Goal: Task Accomplishment & Management: Complete application form

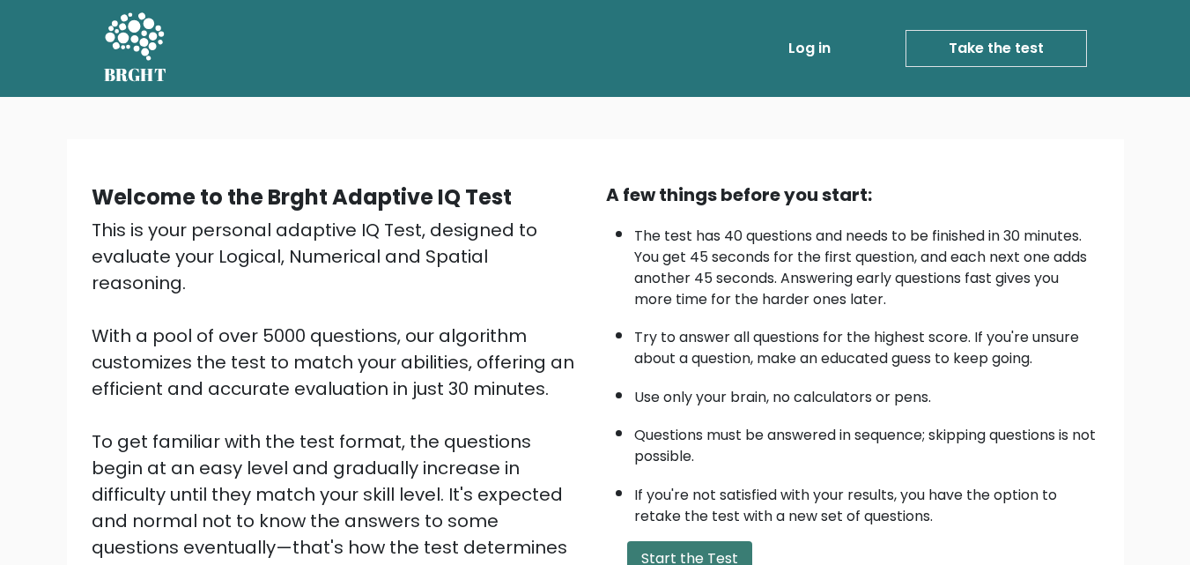
click at [708, 556] on button "Start the Test" at bounding box center [689, 558] width 125 height 35
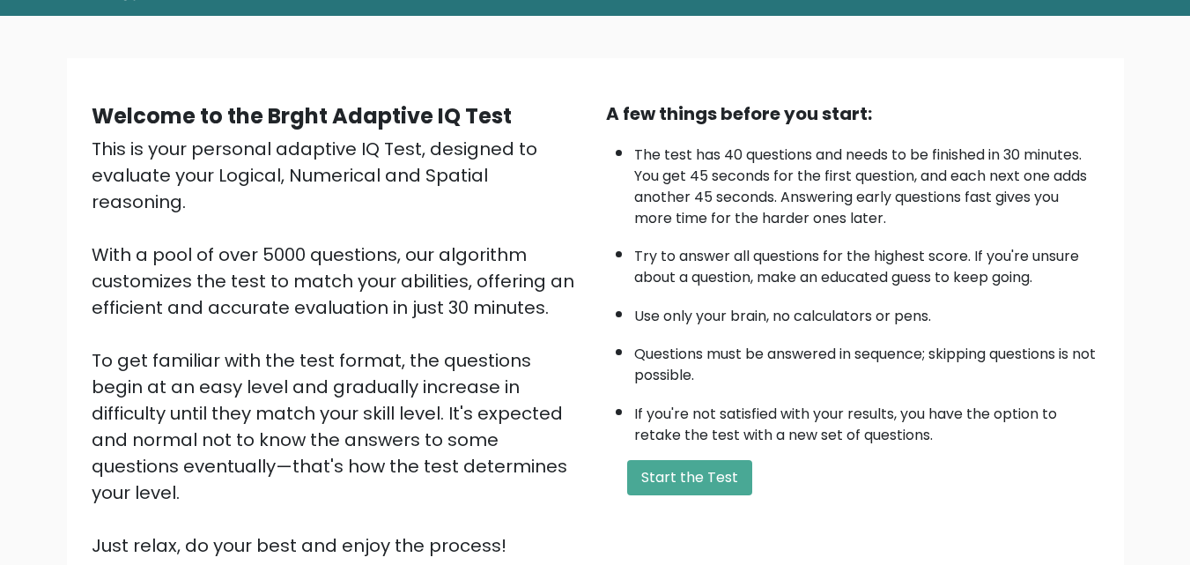
scroll to position [62, 0]
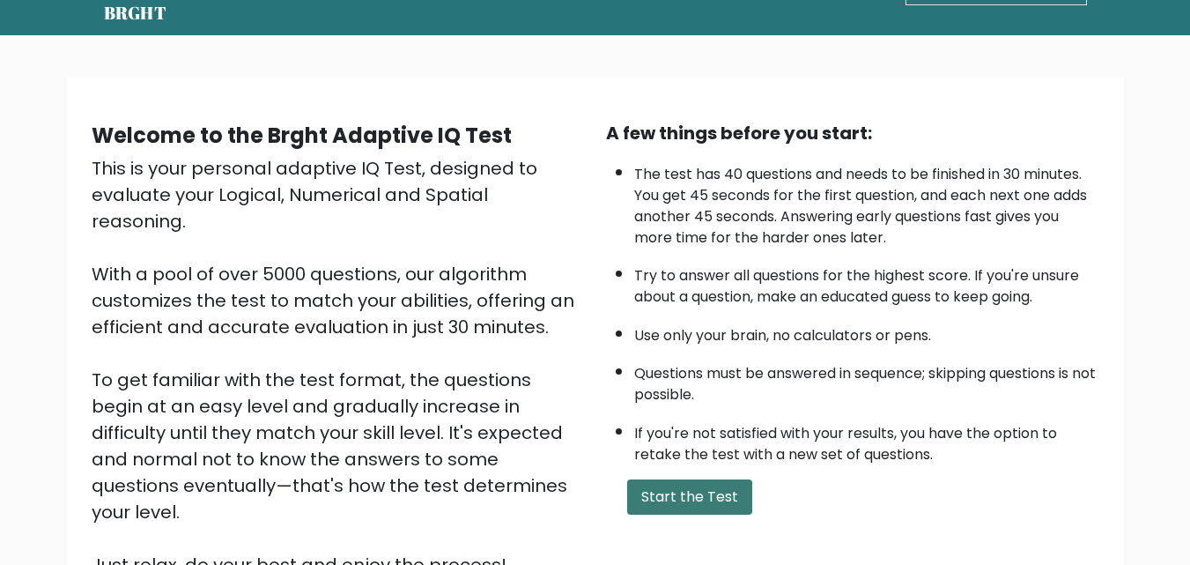
click at [685, 500] on button "Start the Test" at bounding box center [689, 496] width 125 height 35
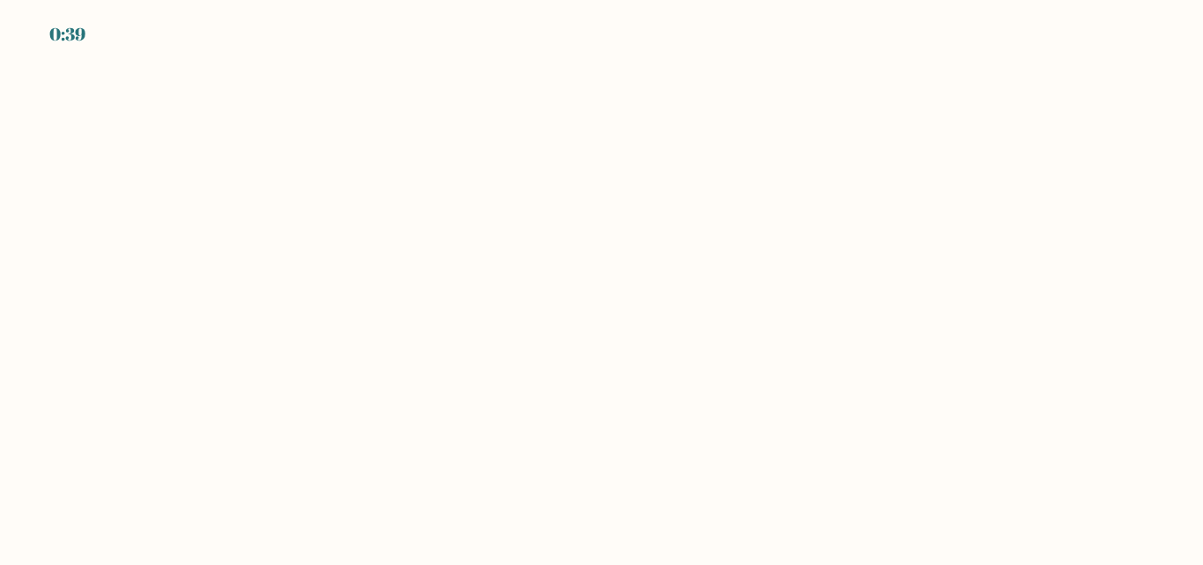
drag, startPoint x: 534, startPoint y: 172, endPoint x: 579, endPoint y: 412, distance: 244.7
click at [579, 412] on body "0:39" at bounding box center [601, 282] width 1203 height 565
drag, startPoint x: 468, startPoint y: 308, endPoint x: 203, endPoint y: 327, distance: 265.8
click at [203, 327] on body "0:38" at bounding box center [601, 282] width 1203 height 565
drag, startPoint x: 269, startPoint y: 232, endPoint x: 455, endPoint y: 436, distance: 276.3
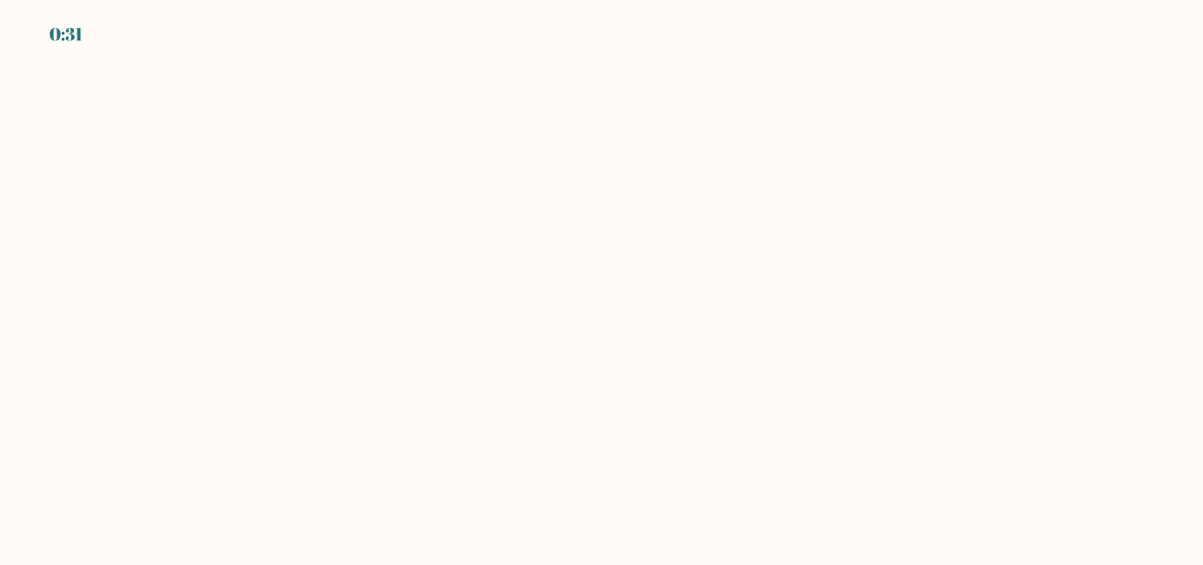
click at [385, 364] on body "0:31" at bounding box center [601, 282] width 1203 height 565
drag, startPoint x: 455, startPoint y: 436, endPoint x: 691, endPoint y: 480, distance: 240.2
click at [455, 436] on body "0:31" at bounding box center [601, 282] width 1203 height 565
click at [887, 468] on body "0:30" at bounding box center [601, 282] width 1203 height 565
drag, startPoint x: 1074, startPoint y: 115, endPoint x: 1188, endPoint y: 358, distance: 268.4
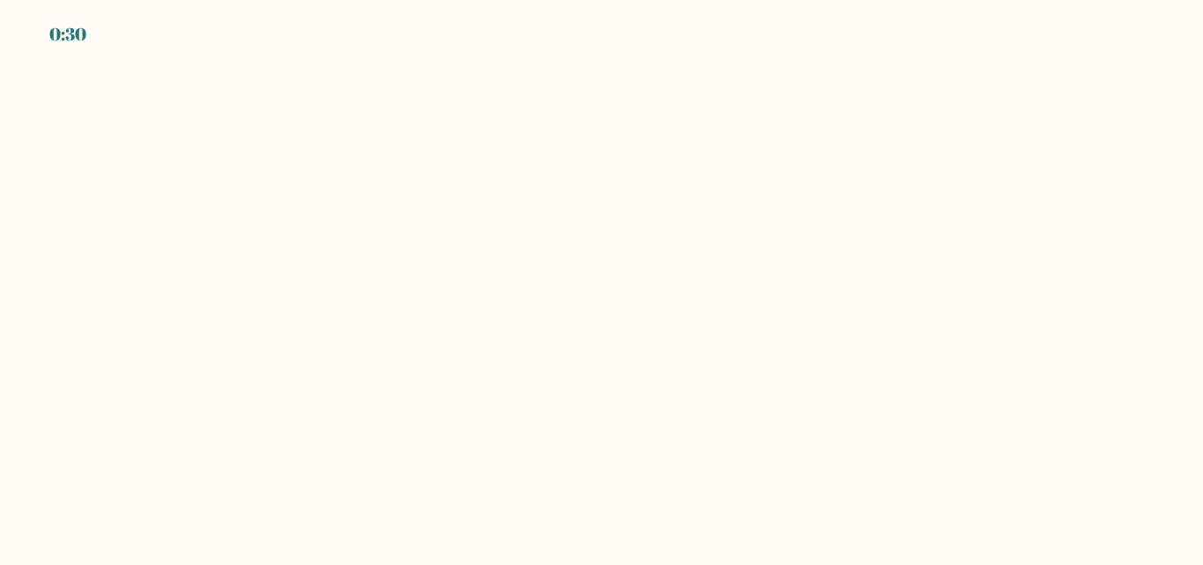
click at [1162, 309] on body "0:30" at bounding box center [601, 282] width 1203 height 565
drag, startPoint x: 1189, startPoint y: 529, endPoint x: 873, endPoint y: 533, distance: 316.3
click at [873, 533] on body "0:29" at bounding box center [601, 282] width 1203 height 565
drag, startPoint x: 1018, startPoint y: 444, endPoint x: 977, endPoint y: 456, distance: 43.2
click at [1042, 448] on body "0:29" at bounding box center [601, 282] width 1203 height 565
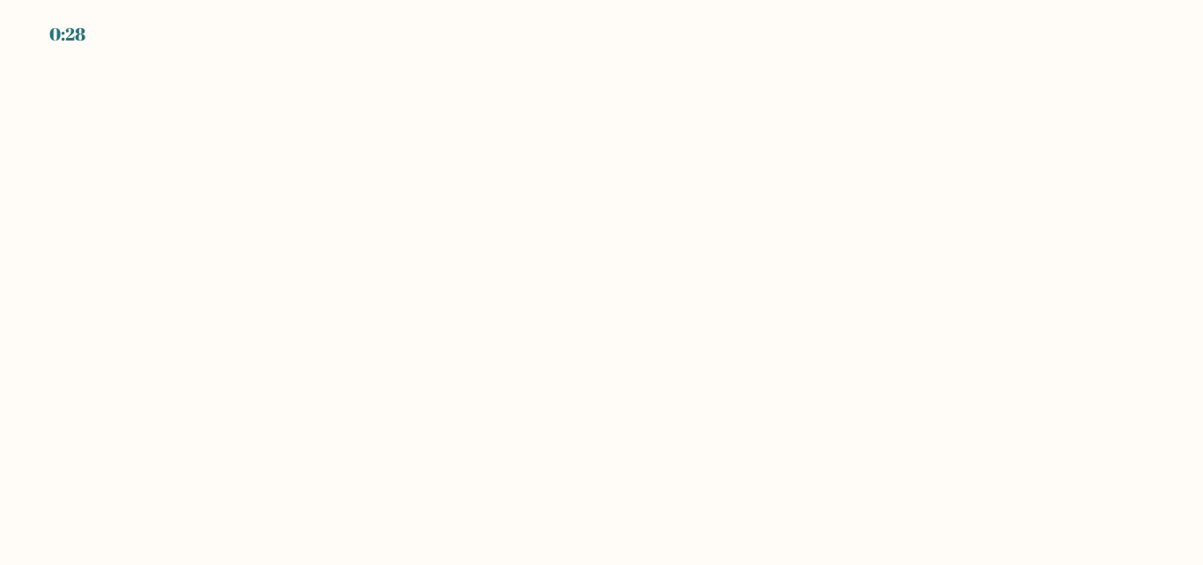
click at [732, 450] on body "0:28" at bounding box center [601, 282] width 1203 height 565
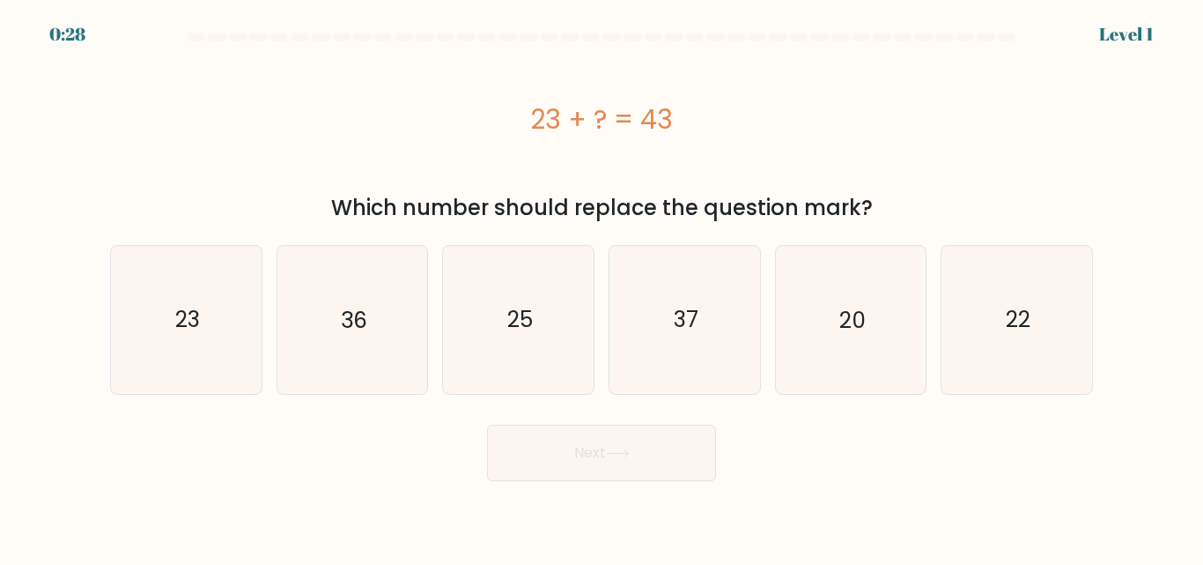
drag, startPoint x: 484, startPoint y: 482, endPoint x: 469, endPoint y: 482, distance: 15.0
click at [469, 482] on body "0:28 Level 1 a." at bounding box center [601, 282] width 1203 height 565
click at [876, 315] on icon "20" at bounding box center [850, 319] width 147 height 147
click at [603, 287] on input "e. 20" at bounding box center [602, 285] width 1 height 4
radio input "true"
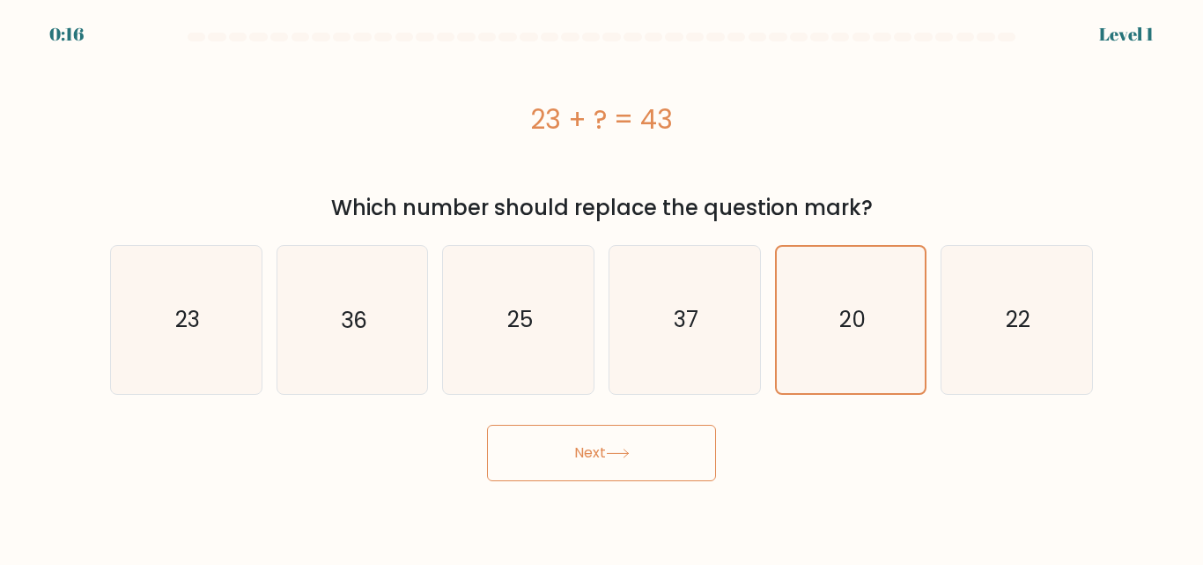
click at [659, 435] on button "Next" at bounding box center [601, 453] width 229 height 56
click at [640, 450] on button "Next" at bounding box center [601, 453] width 229 height 56
click at [677, 457] on button "Next" at bounding box center [601, 453] width 229 height 56
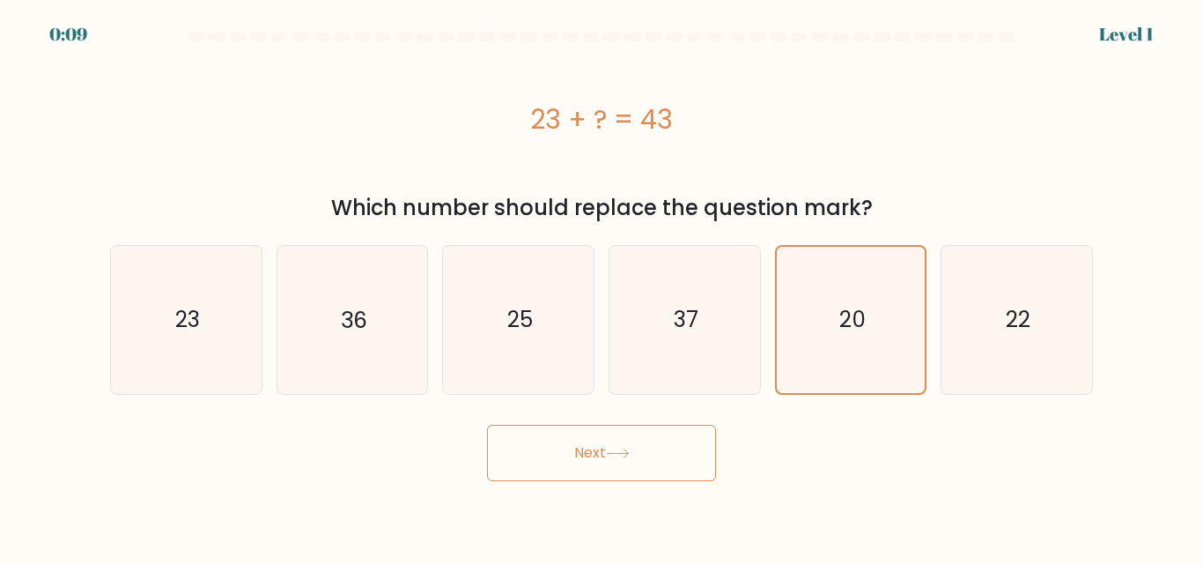
click at [535, 464] on button "Next" at bounding box center [601, 453] width 229 height 56
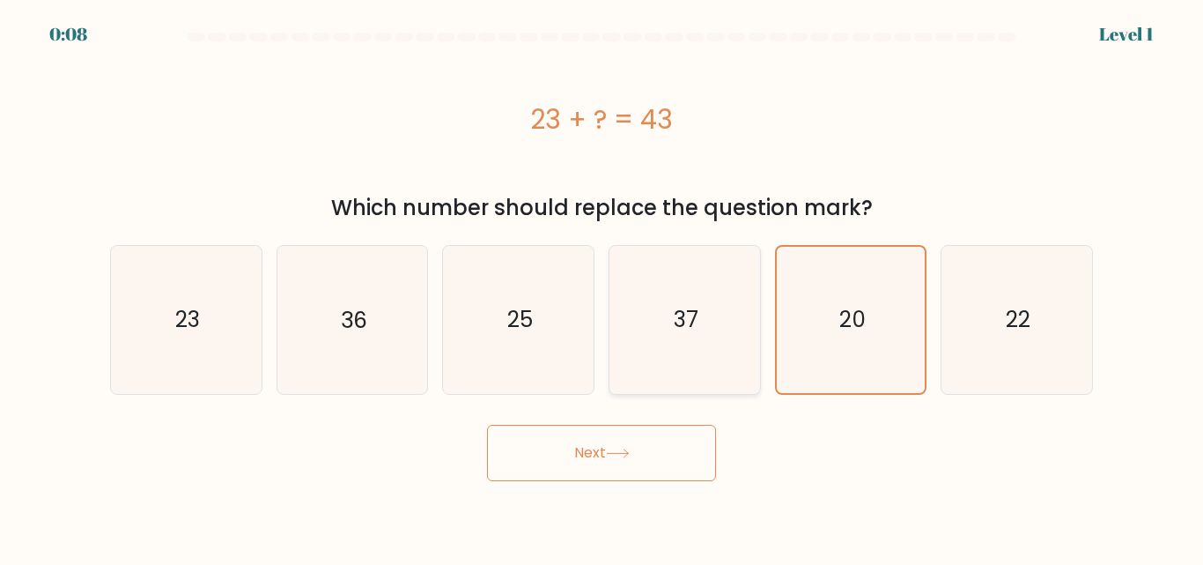
click at [696, 300] on icon "37" at bounding box center [684, 319] width 147 height 147
click at [603, 287] on input "d. 37" at bounding box center [602, 285] width 1 height 4
radio input "true"
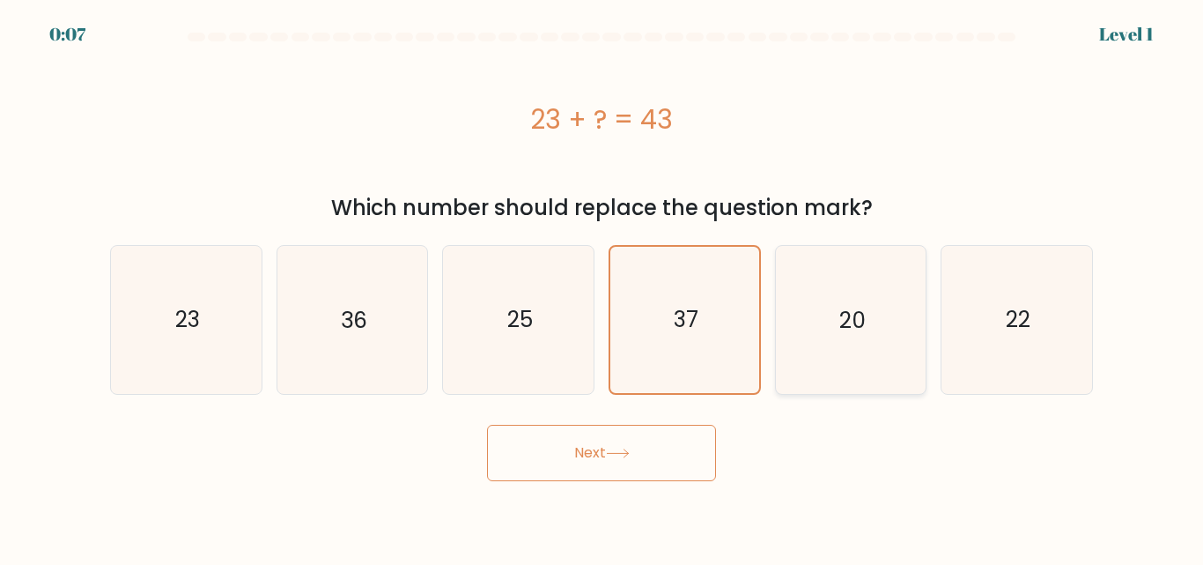
click at [807, 307] on icon "20" at bounding box center [850, 319] width 147 height 147
click at [603, 287] on input "e. 20" at bounding box center [602, 285] width 1 height 4
radio input "true"
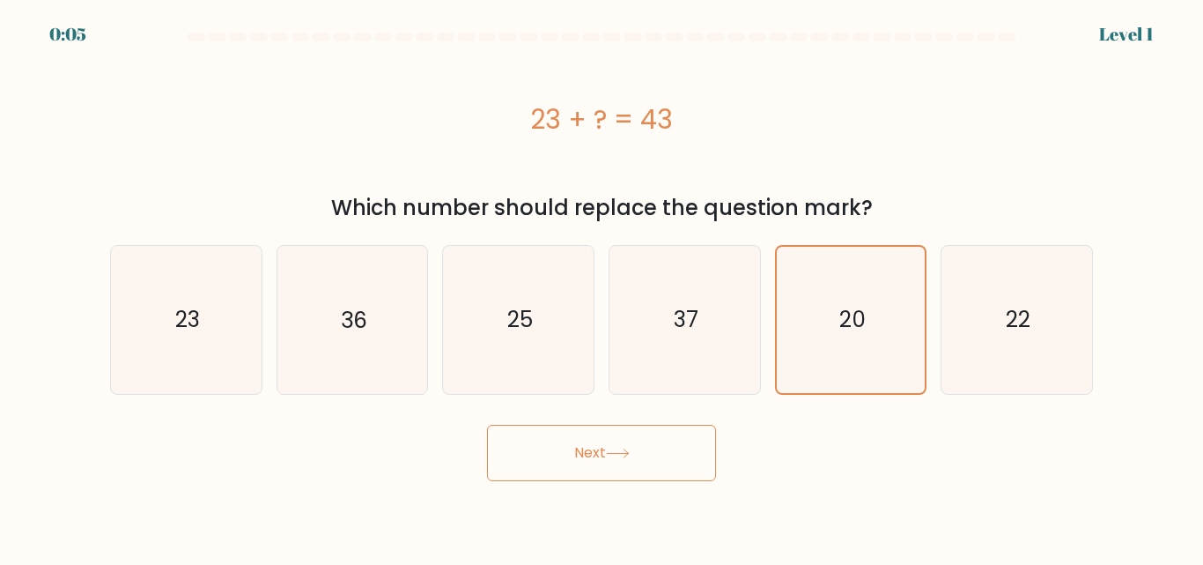
click at [590, 463] on button "Next" at bounding box center [601, 453] width 229 height 56
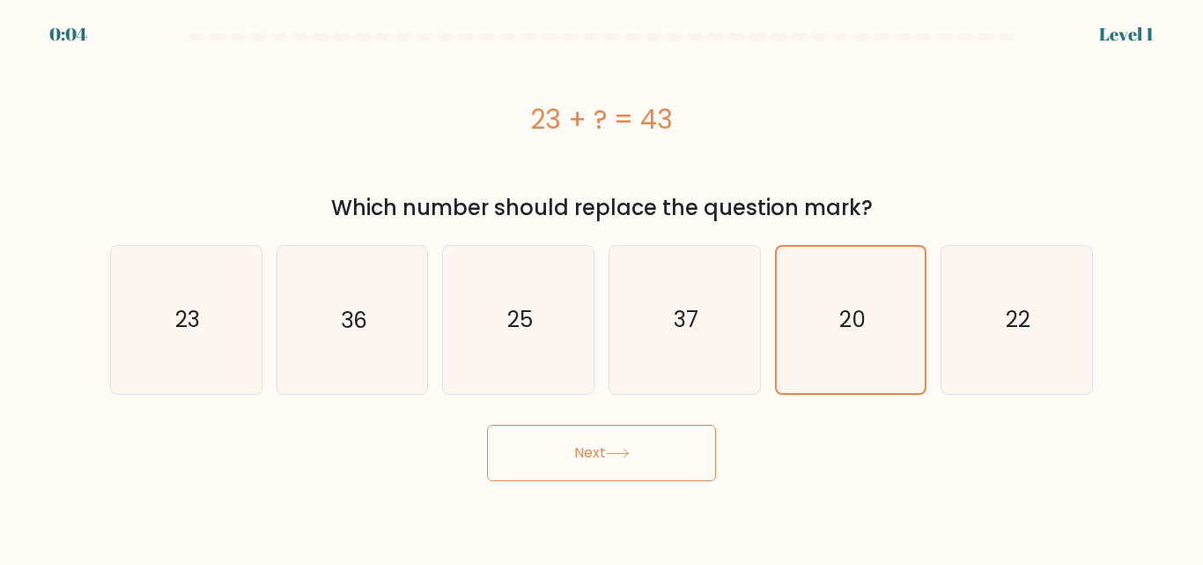
click at [590, 463] on button "Next" at bounding box center [601, 453] width 229 height 56
click at [861, 263] on icon "20" at bounding box center [850, 319] width 145 height 145
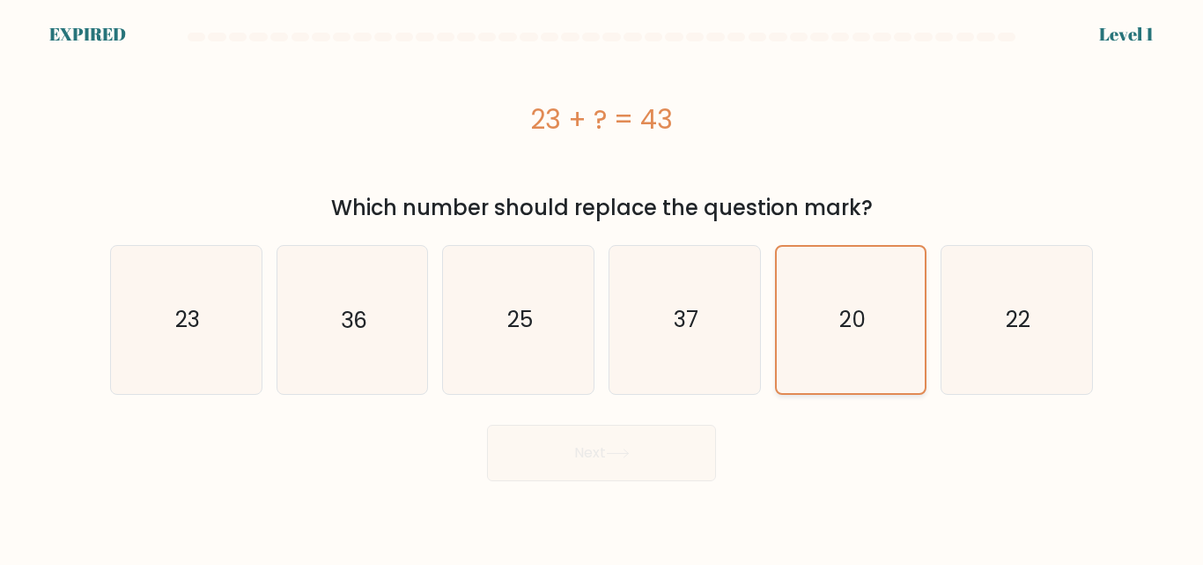
click at [603, 283] on input "e. 20" at bounding box center [602, 285] width 1 height 4
click at [1008, 256] on icon "22" at bounding box center [1017, 319] width 147 height 147
click at [603, 283] on input "f. 22" at bounding box center [602, 285] width 1 height 4
radio input "true"
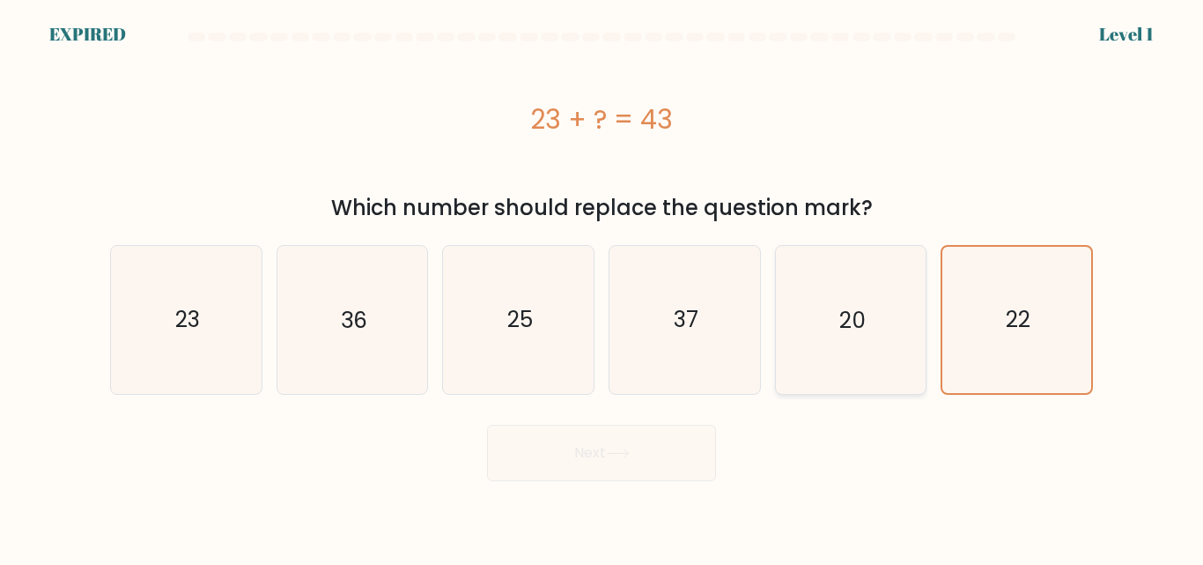
click at [872, 275] on icon "20" at bounding box center [850, 319] width 147 height 147
click at [603, 283] on input "e. 20" at bounding box center [602, 285] width 1 height 4
radio input "true"
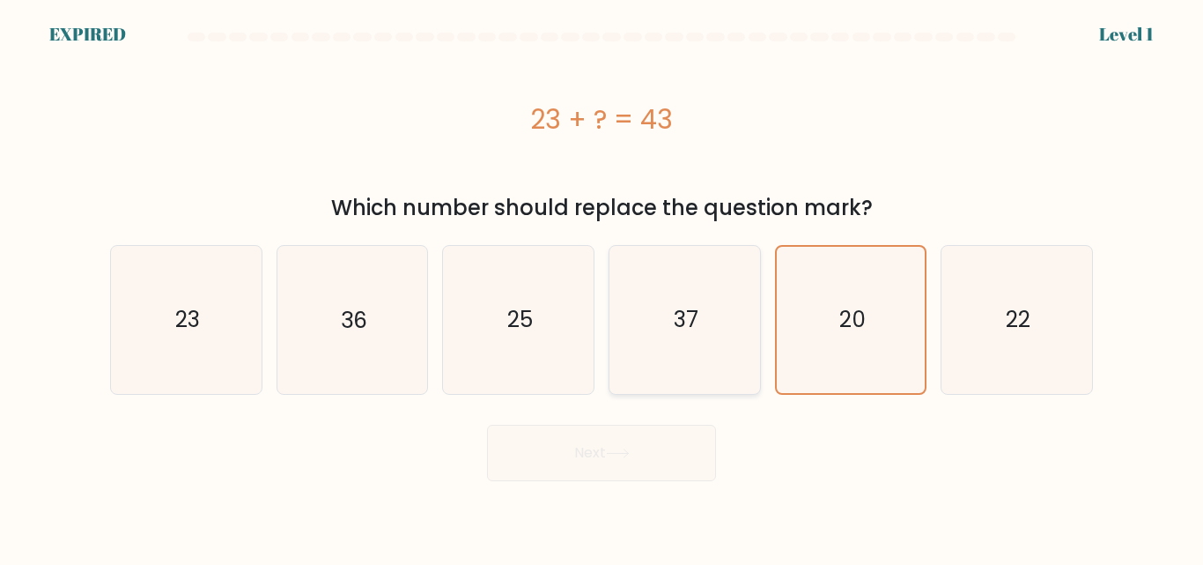
click at [676, 339] on icon "37" at bounding box center [684, 319] width 147 height 147
click at [603, 287] on input "d. 37" at bounding box center [602, 285] width 1 height 4
radio input "true"
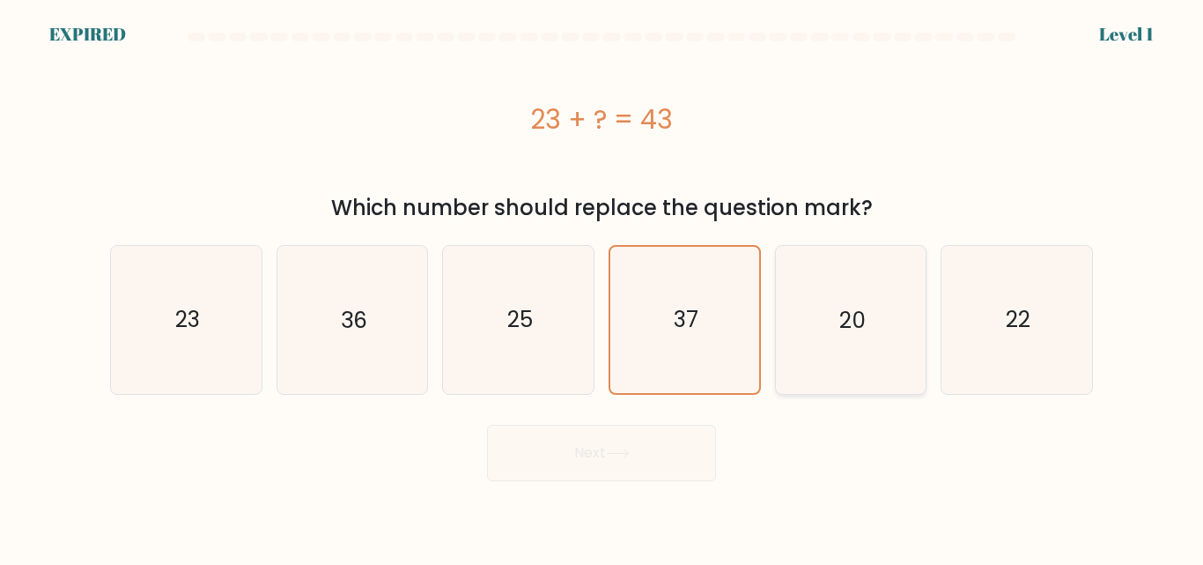
click at [796, 337] on icon "20" at bounding box center [850, 319] width 147 height 147
click at [603, 287] on input "e. 20" at bounding box center [602, 285] width 1 height 4
radio input "true"
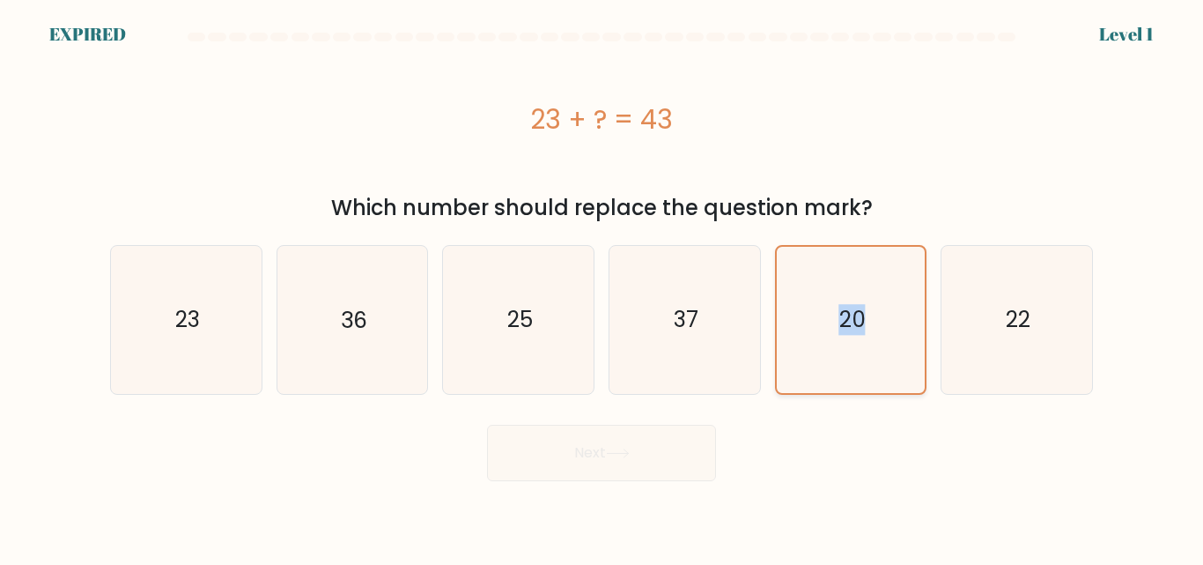
click at [796, 337] on icon "20" at bounding box center [850, 319] width 145 height 145
click at [603, 287] on input "e. 20" at bounding box center [602, 285] width 1 height 4
click at [796, 337] on icon "20" at bounding box center [850, 319] width 145 height 145
click at [603, 287] on input "e. 20" at bounding box center [602, 285] width 1 height 4
click at [796, 337] on icon "20" at bounding box center [850, 319] width 145 height 145
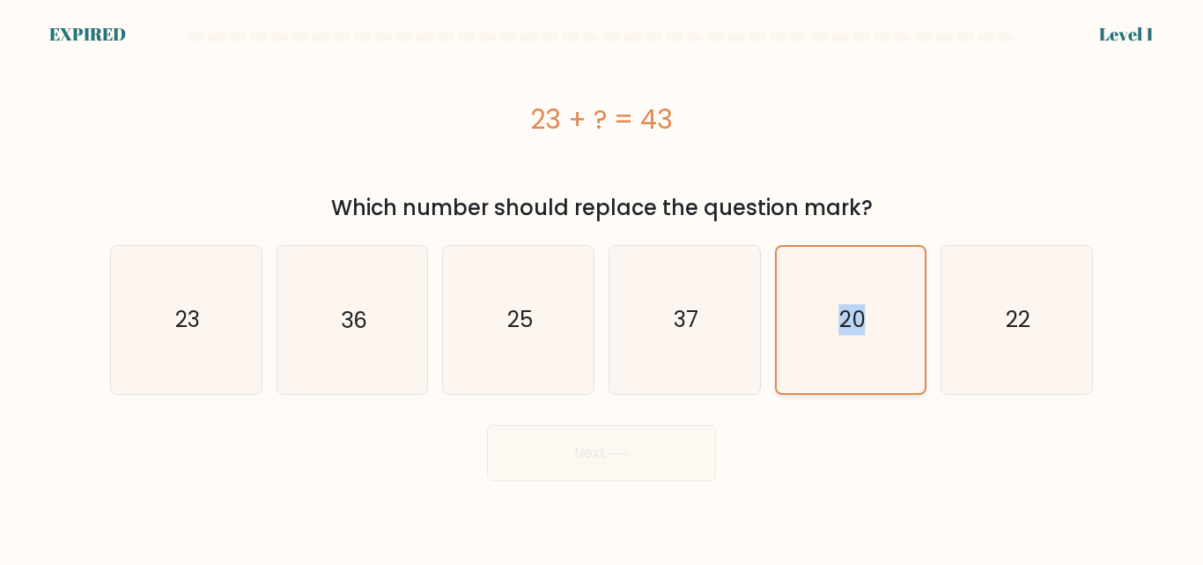
click at [603, 287] on input "e. 20" at bounding box center [602, 285] width 1 height 4
click at [796, 337] on icon "20" at bounding box center [850, 319] width 145 height 145
click at [603, 287] on input "e. 20" at bounding box center [602, 285] width 1 height 4
click at [796, 337] on icon "20" at bounding box center [850, 319] width 145 height 145
click at [603, 287] on input "e. 20" at bounding box center [602, 285] width 1 height 4
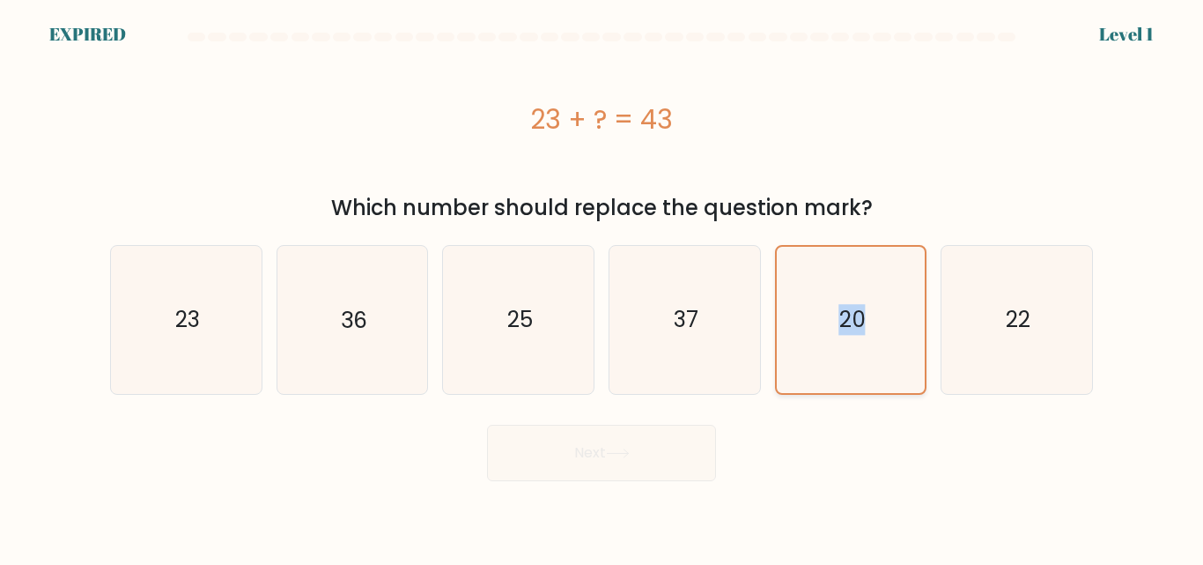
click at [796, 337] on icon "20" at bounding box center [850, 319] width 145 height 145
click at [603, 287] on input "e. 20" at bounding box center [602, 285] width 1 height 4
click at [1121, 32] on div "Level 1" at bounding box center [1126, 34] width 55 height 26
click at [1114, 32] on div "Level 1" at bounding box center [1126, 34] width 55 height 26
click at [726, 318] on icon "37" at bounding box center [684, 319] width 147 height 147
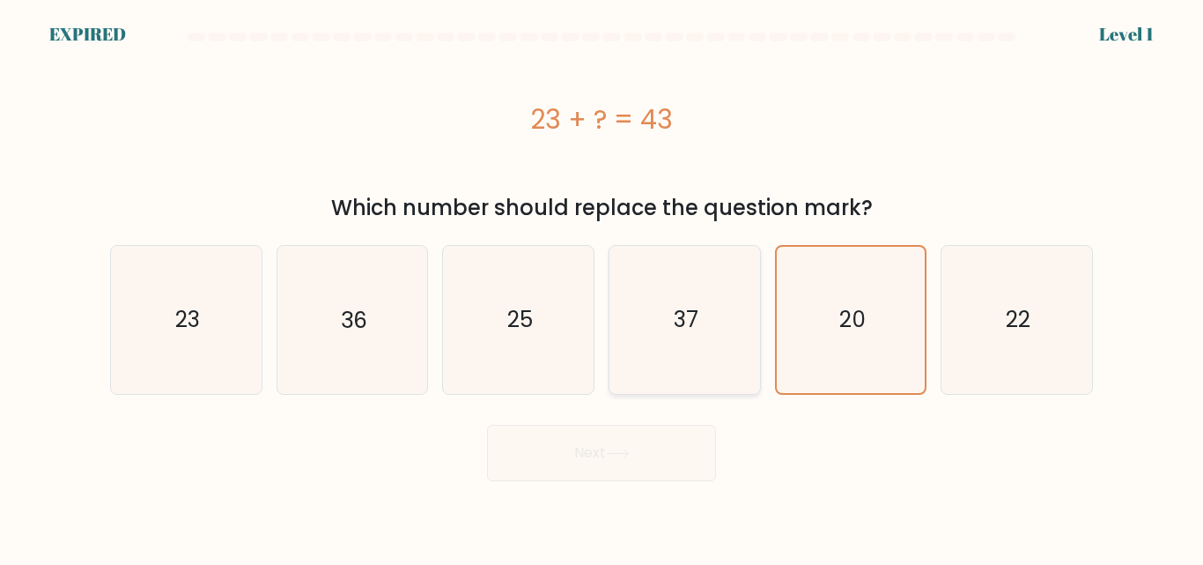
click at [603, 287] on input "d. 37" at bounding box center [602, 285] width 1 height 4
radio input "true"
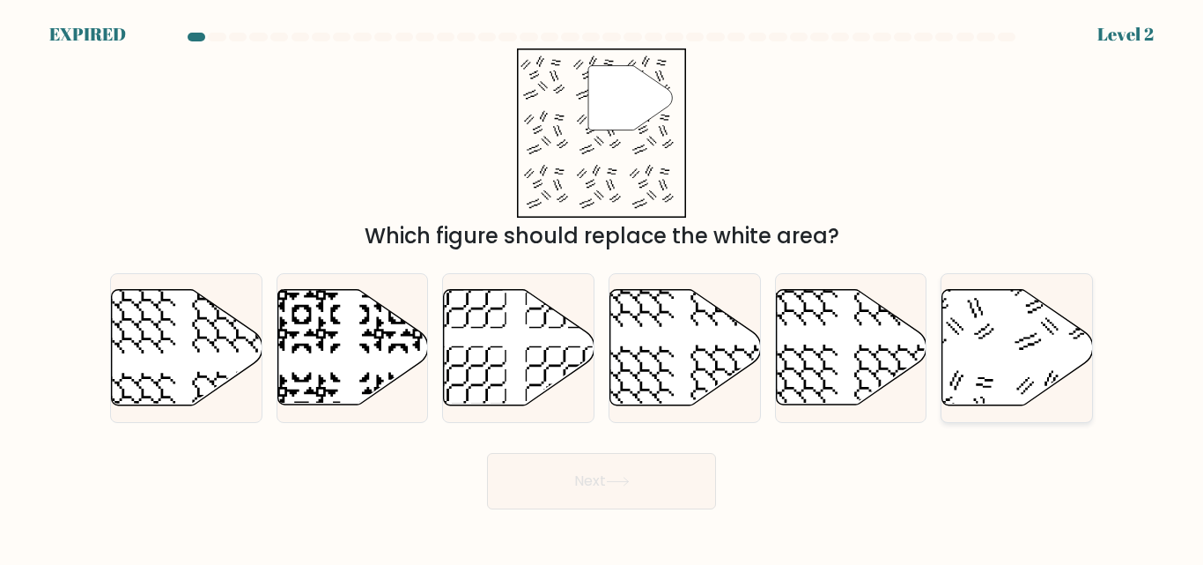
click at [1038, 376] on icon at bounding box center [1018, 347] width 151 height 115
click at [603, 287] on input "f." at bounding box center [602, 285] width 1 height 4
radio input "true"
click at [625, 495] on button "Next" at bounding box center [601, 481] width 229 height 56
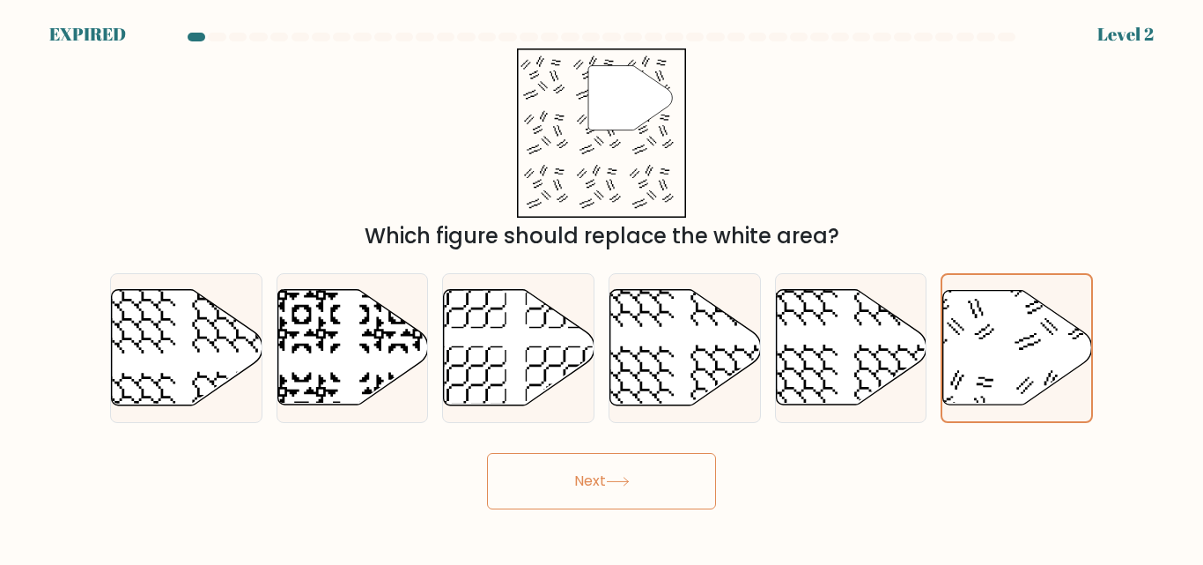
click at [625, 495] on button "Next" at bounding box center [601, 481] width 229 height 56
click at [647, 487] on button "Next" at bounding box center [601, 481] width 229 height 56
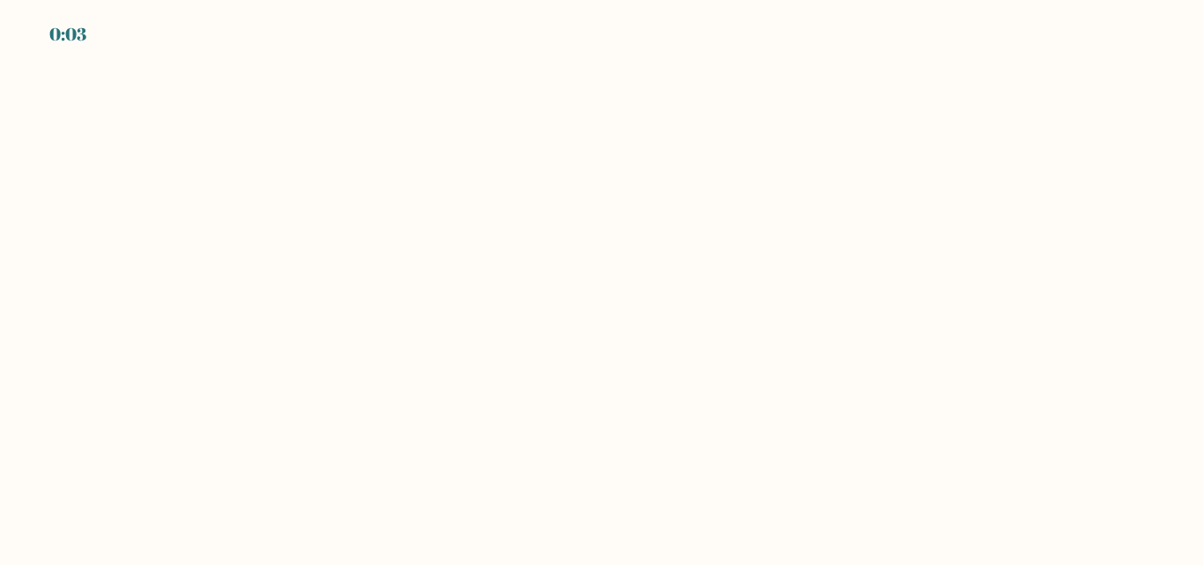
click at [520, 411] on body "0:03" at bounding box center [601, 282] width 1203 height 565
click at [507, 354] on body "0:02" at bounding box center [601, 282] width 1203 height 565
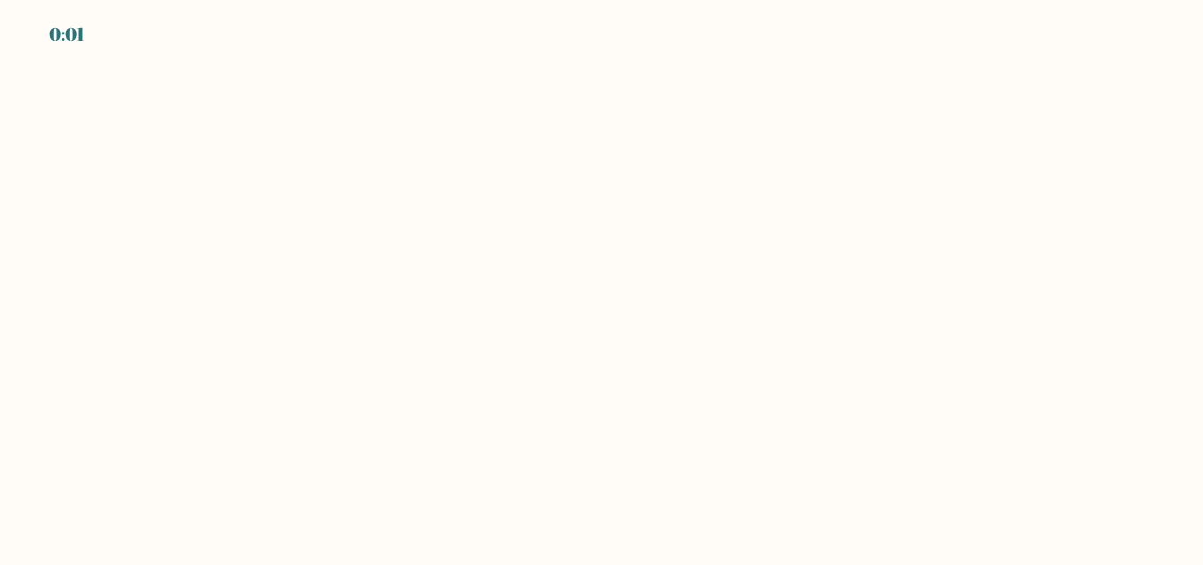
click at [596, 352] on body "0:01" at bounding box center [601, 282] width 1203 height 565
click at [596, 352] on body "0:00" at bounding box center [601, 282] width 1203 height 565
click at [596, 352] on body "EXPIRED" at bounding box center [601, 282] width 1203 height 565
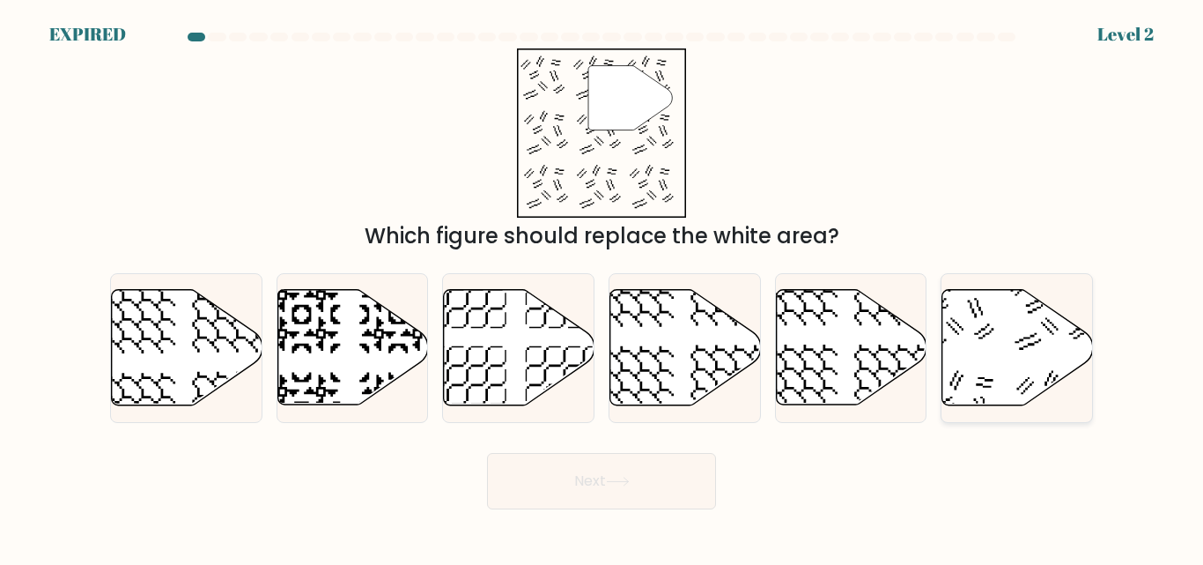
click at [1032, 374] on icon at bounding box center [1018, 347] width 151 height 115
click at [603, 287] on input "f." at bounding box center [602, 285] width 1 height 4
radio input "true"
click at [630, 475] on button "Next" at bounding box center [601, 481] width 229 height 56
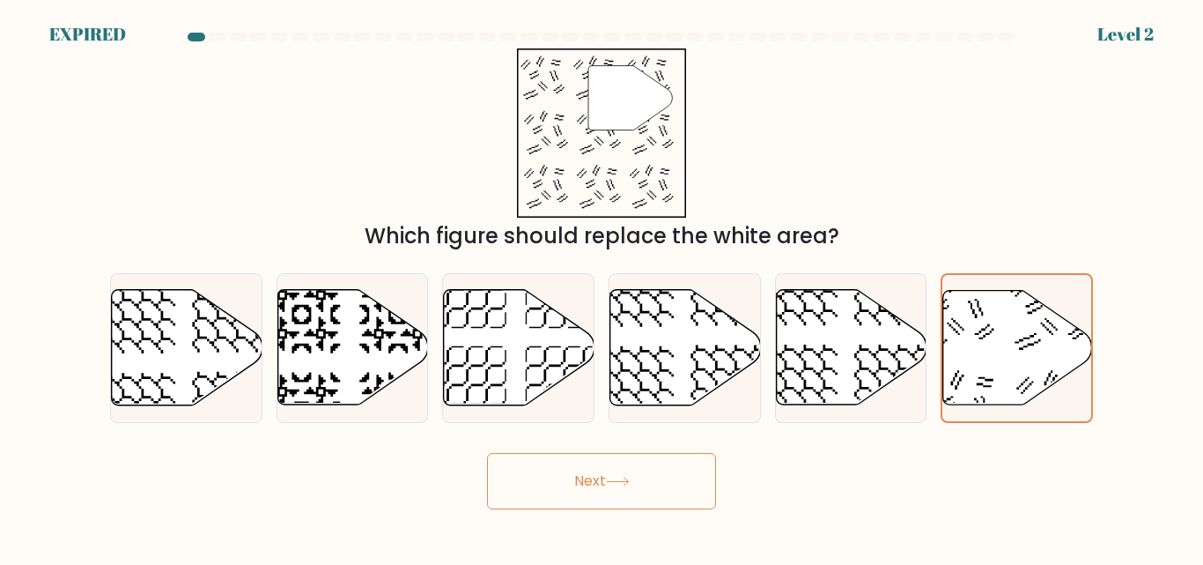
click at [630, 475] on button "Next" at bounding box center [601, 481] width 229 height 56
click at [527, 503] on button "Next" at bounding box center [601, 481] width 229 height 56
